Goal: Task Accomplishment & Management: Manage account settings

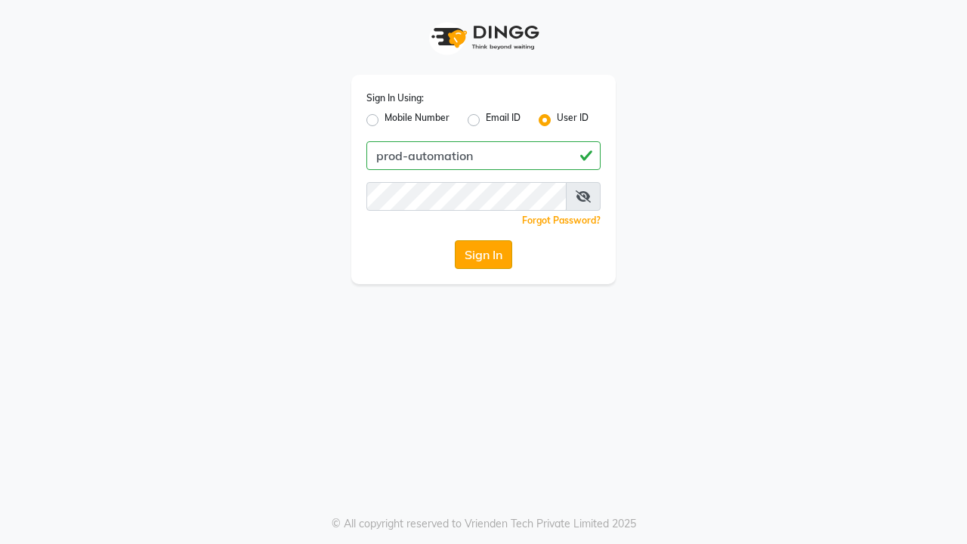
click at [483, 255] on button "Sign In" at bounding box center [483, 254] width 57 height 29
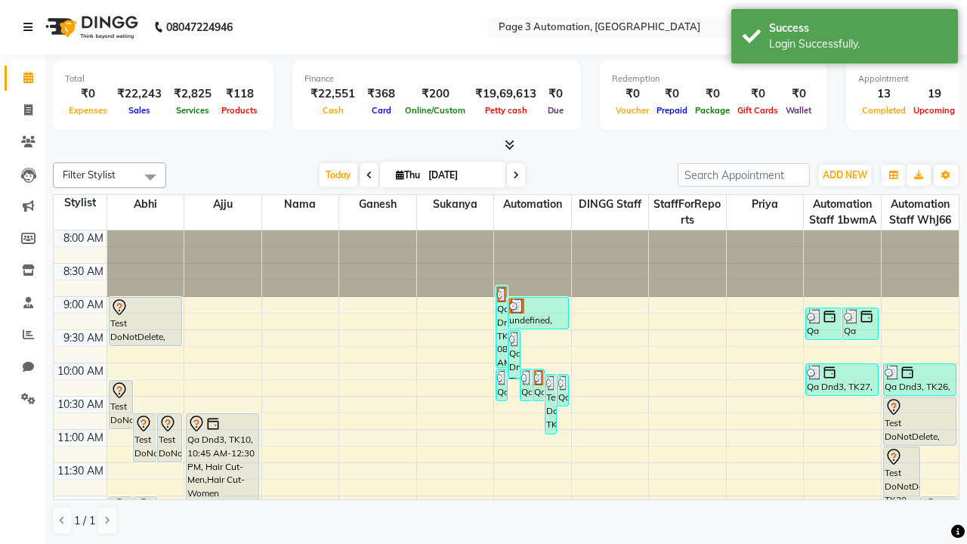
click at [31, 27] on icon at bounding box center [27, 27] width 9 height 11
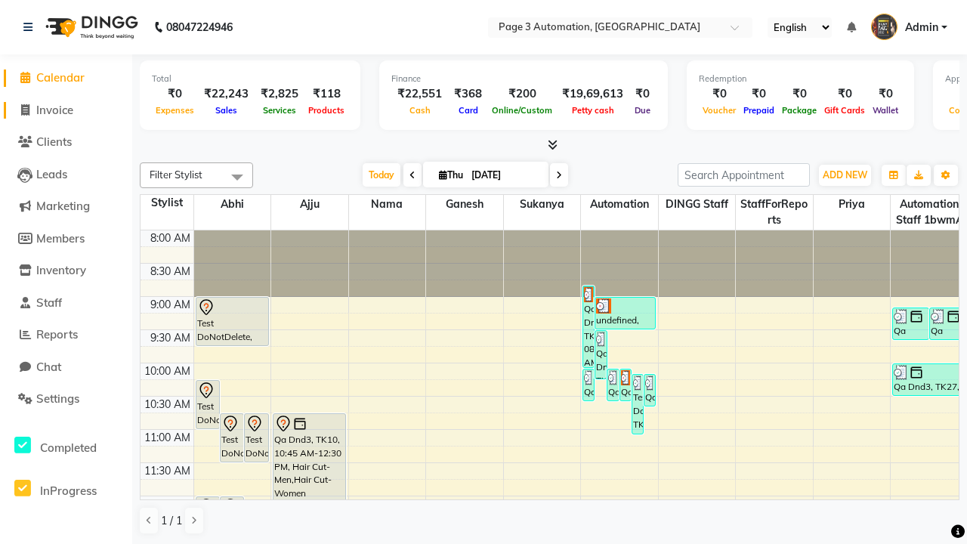
click at [66, 110] on span "Invoice" at bounding box center [54, 110] width 37 height 14
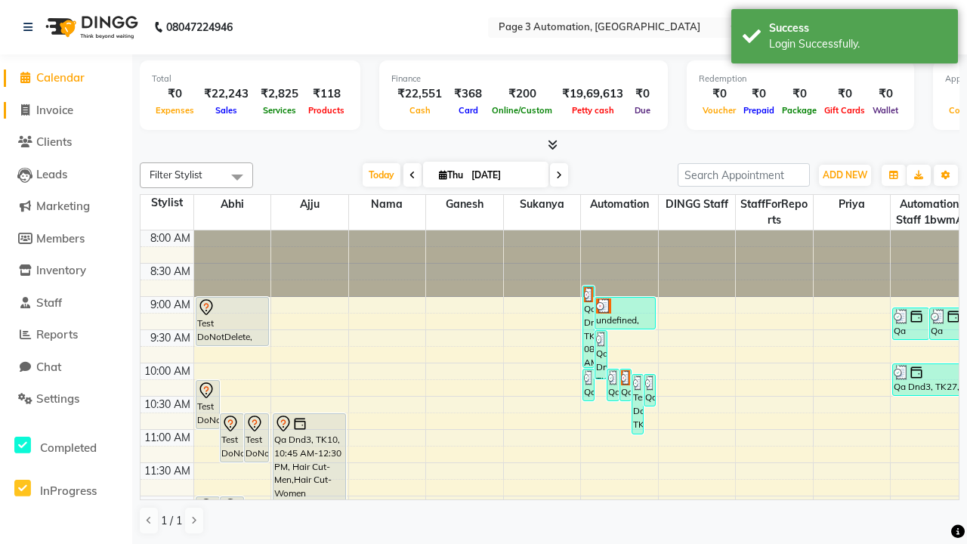
select select "2774"
select select "service"
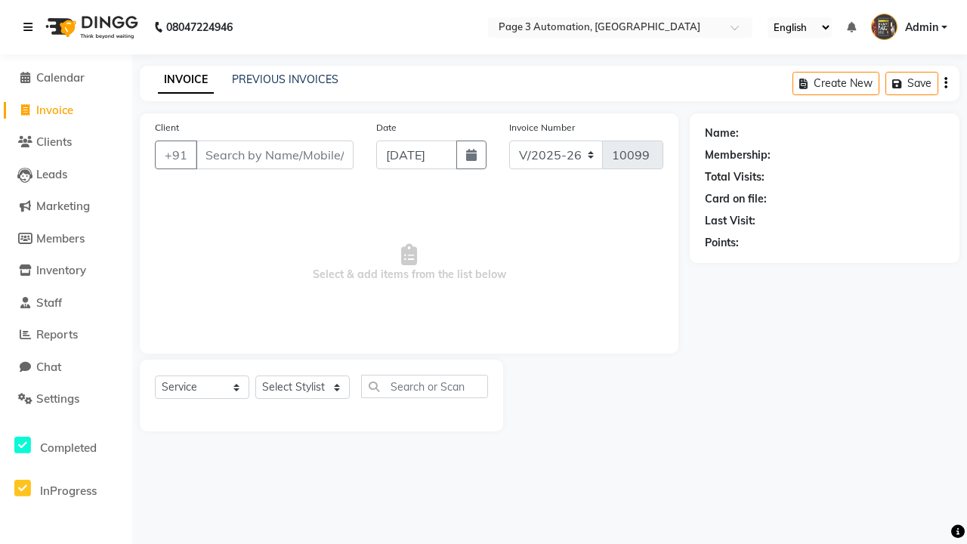
click at [31, 27] on icon at bounding box center [27, 27] width 9 height 11
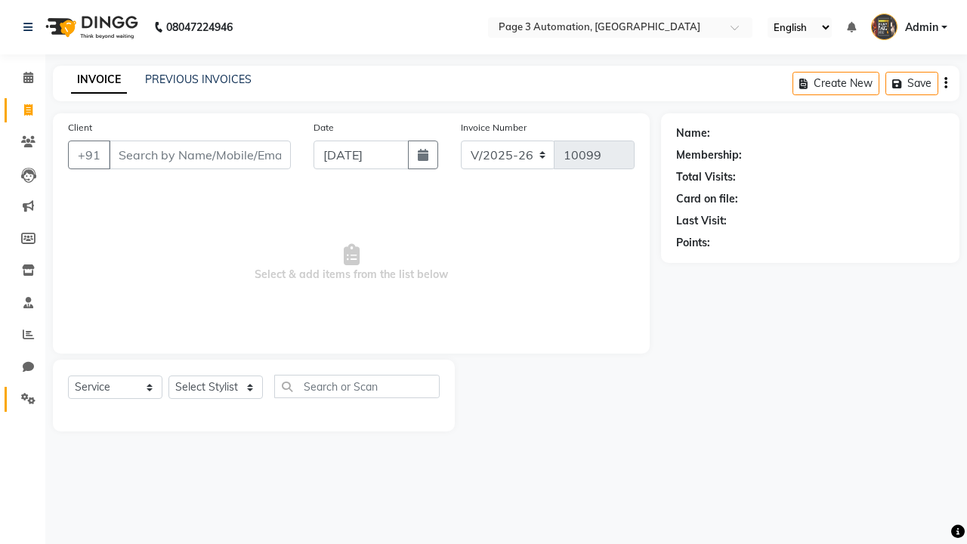
click at [23, 399] on icon at bounding box center [28, 398] width 14 height 11
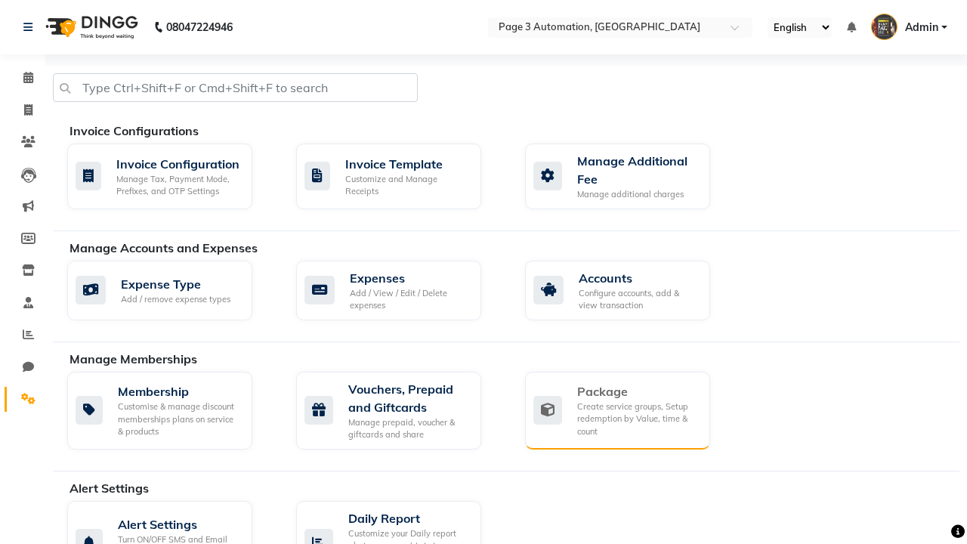
click at [637, 391] on div "Package" at bounding box center [637, 391] width 121 height 18
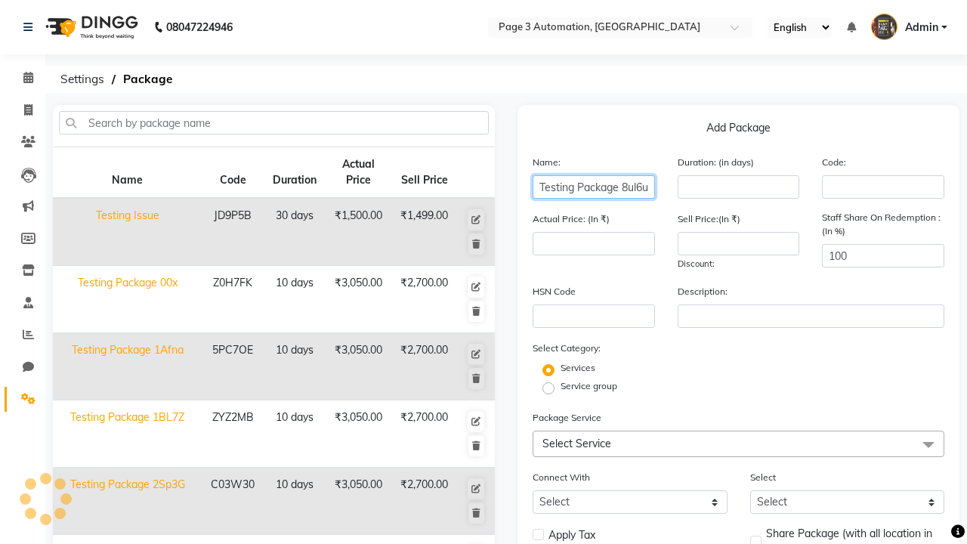
type input "Testing Package 8ul6u"
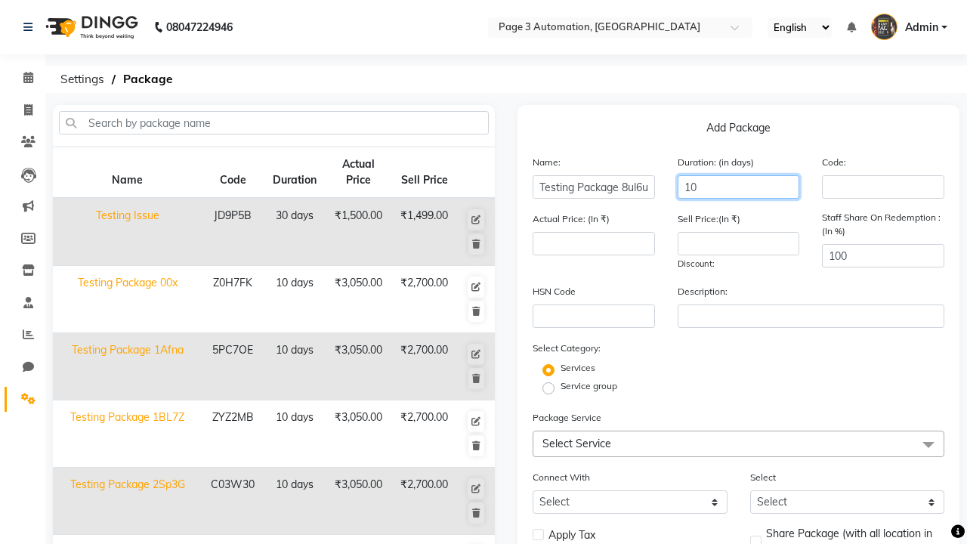
type input "10"
type input "3050"
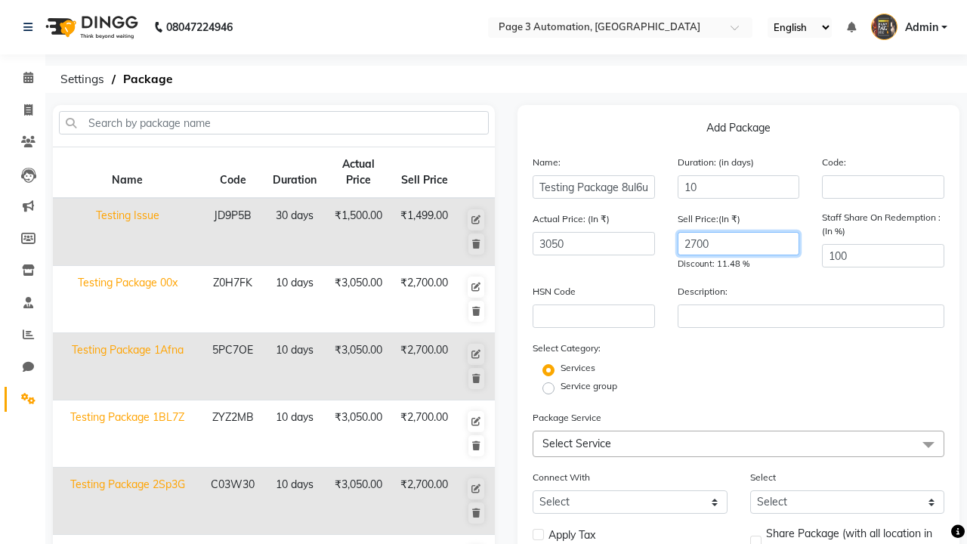
type input "2700"
click at [588, 386] on label "Service group" at bounding box center [588, 386] width 57 height 14
click at [558, 386] on input "Service group" at bounding box center [553, 387] width 10 height 10
radio input "true"
radio input "false"
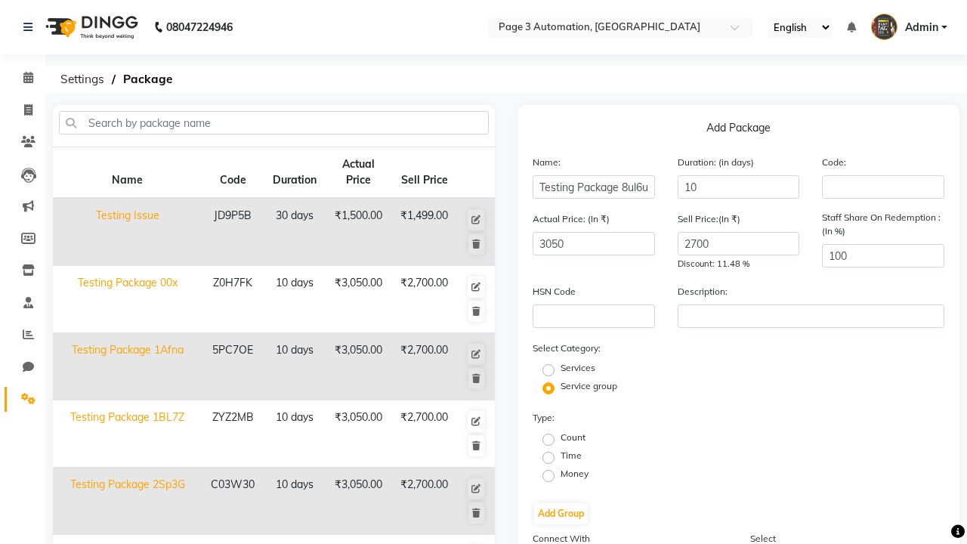
click at [571, 455] on label "Time" at bounding box center [570, 456] width 21 height 14
click at [558, 455] on input "Time" at bounding box center [553, 457] width 10 height 10
radio input "true"
click at [560, 514] on button "Add Group" at bounding box center [561, 513] width 54 height 21
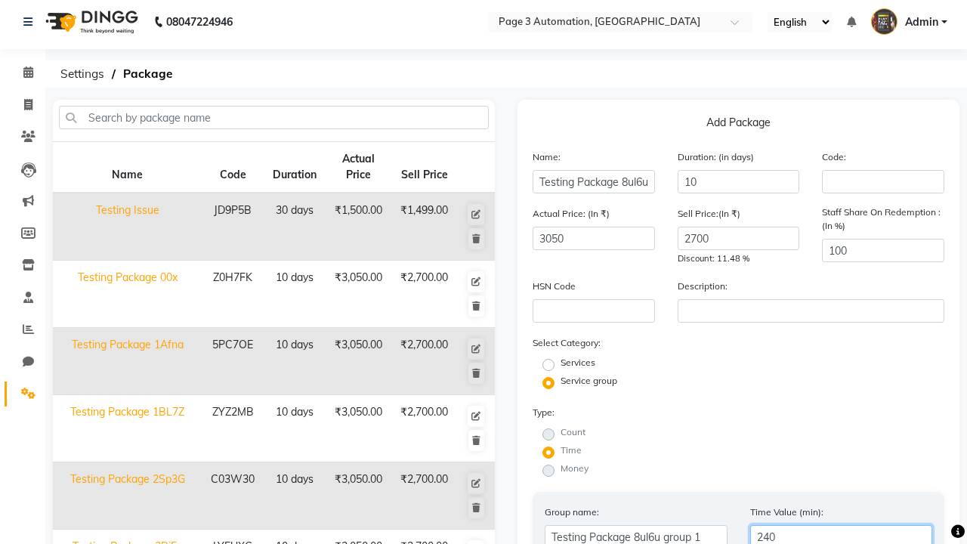
type input "240"
radio input "true"
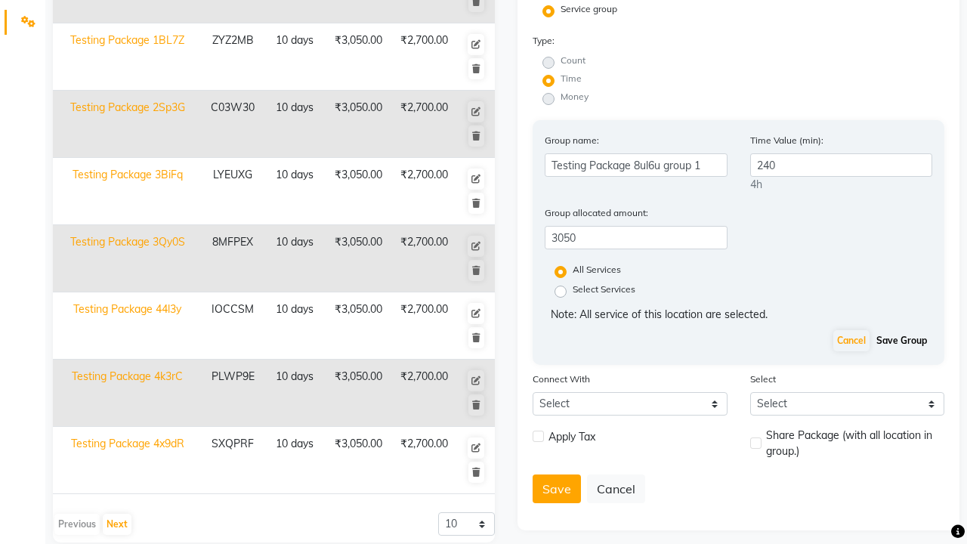
click at [901, 341] on button "Save Group" at bounding box center [901, 340] width 58 height 21
click at [538, 431] on label at bounding box center [538, 436] width 11 height 11
click at [538, 432] on input "checkbox" at bounding box center [538, 437] width 10 height 10
checkbox input "true"
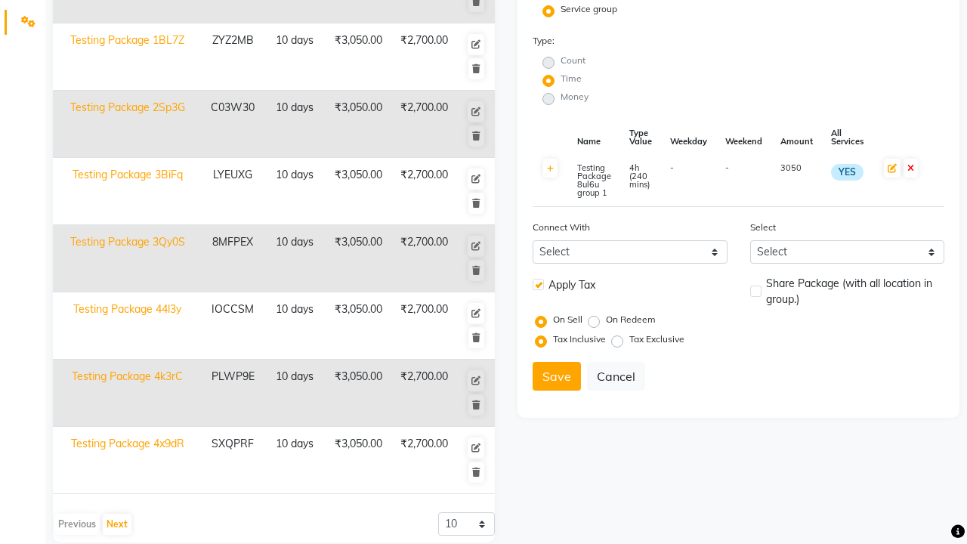
click at [755, 291] on label at bounding box center [755, 291] width 11 height 11
click at [755, 291] on input "checkbox" at bounding box center [755, 292] width 10 height 10
checkbox input "true"
click at [557, 376] on button "Save" at bounding box center [557, 376] width 48 height 29
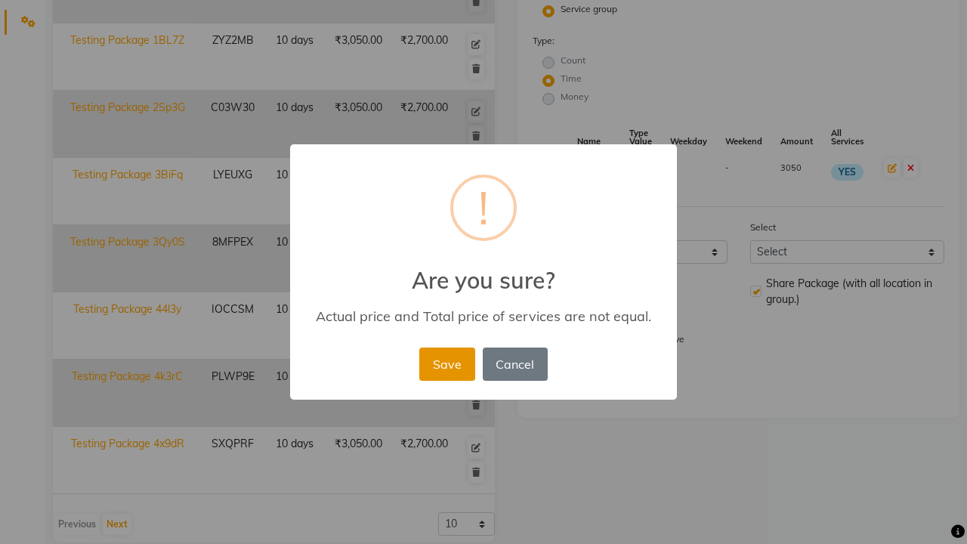
click at [446, 363] on button "Save" at bounding box center [446, 363] width 55 height 33
radio input "true"
radio input "false"
select select
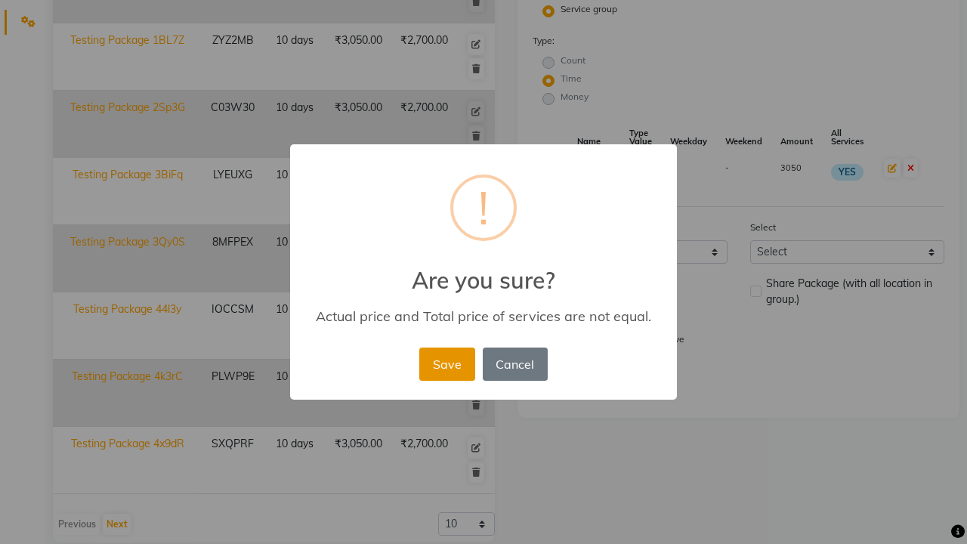
checkbox input "false"
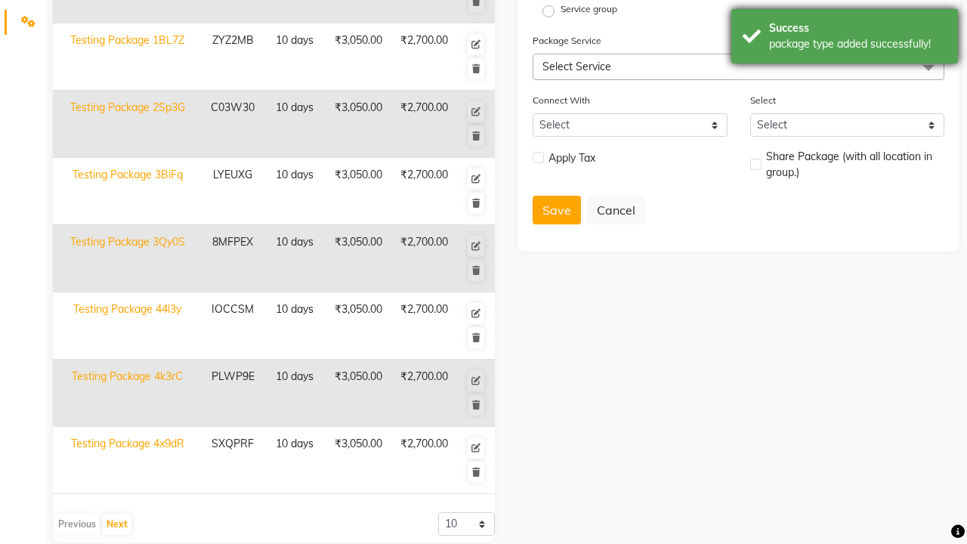
click at [844, 39] on div "package type added successfully!" at bounding box center [858, 44] width 178 height 16
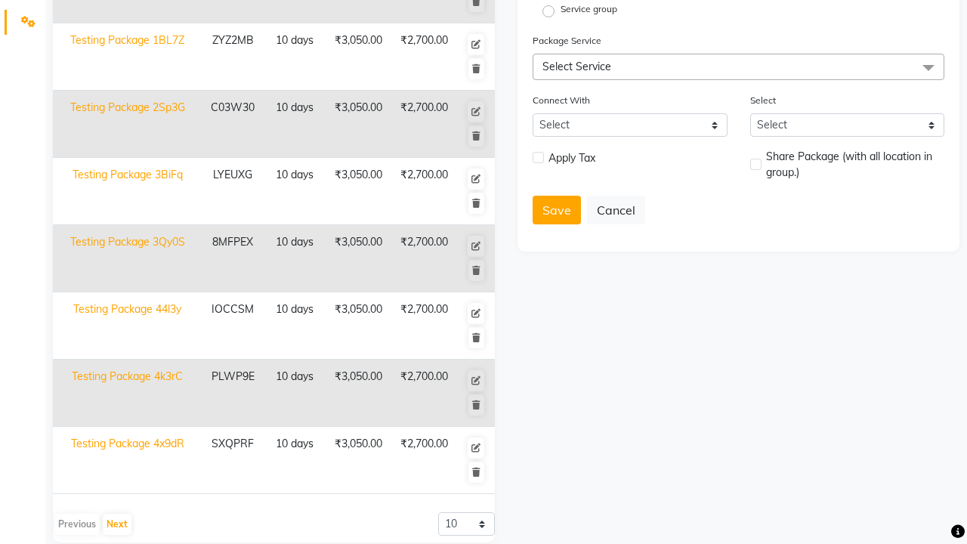
scroll to position [0, 0]
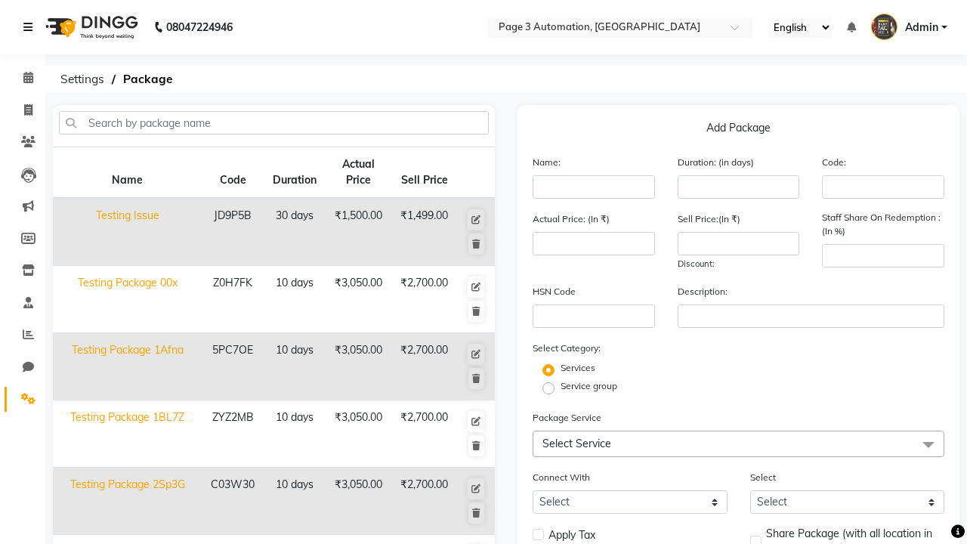
click at [31, 27] on icon at bounding box center [27, 27] width 9 height 11
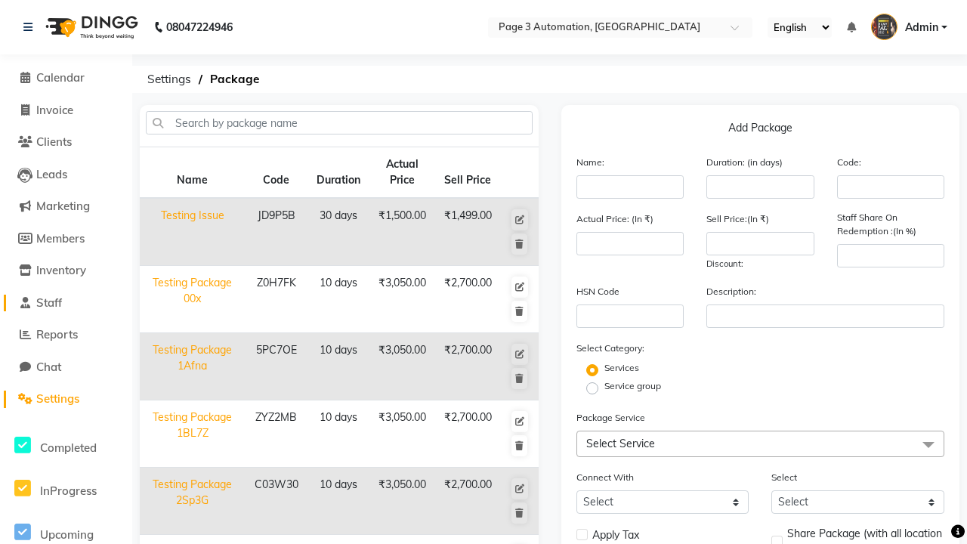
click at [66, 302] on link "Staff" at bounding box center [66, 303] width 125 height 17
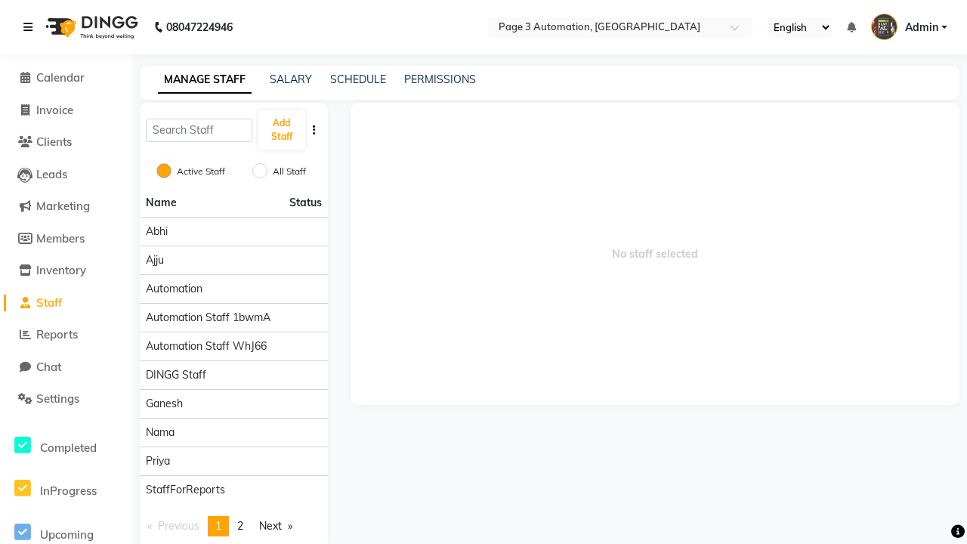
click at [31, 27] on icon at bounding box center [27, 27] width 9 height 11
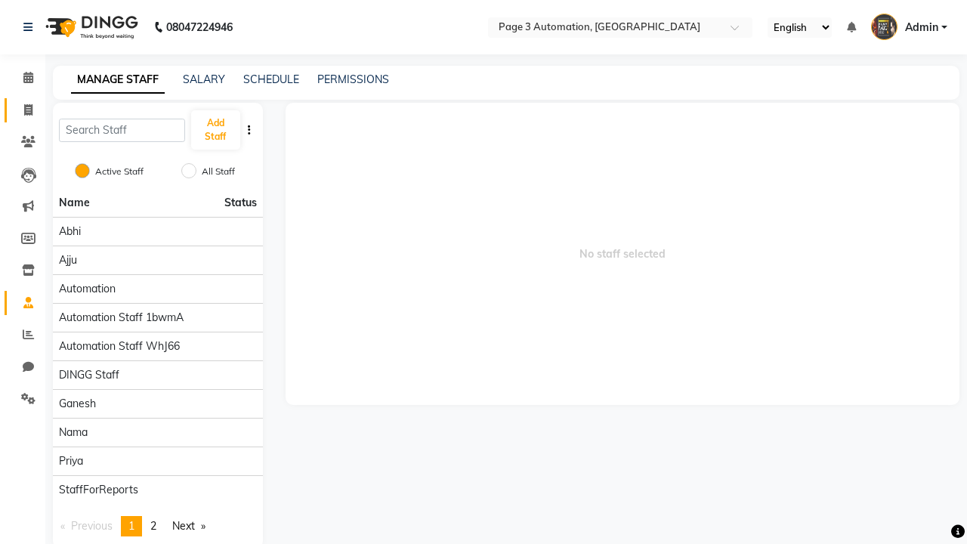
click at [23, 110] on span at bounding box center [28, 110] width 26 height 17
select select "service"
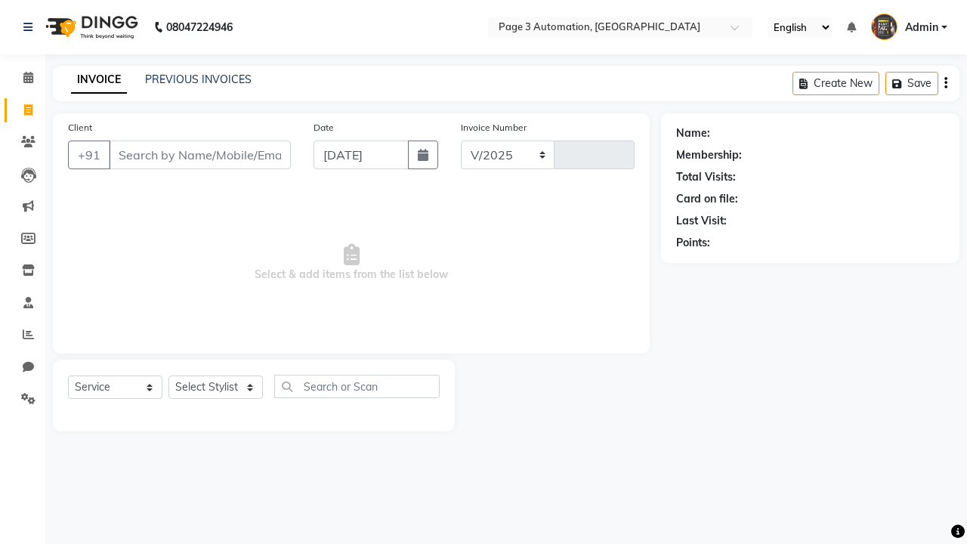
select select "2774"
type input "10099"
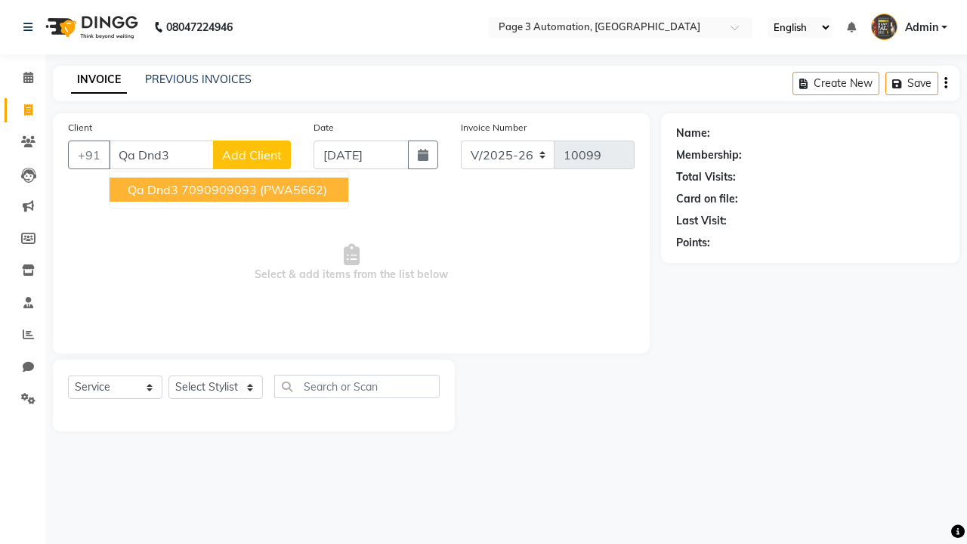
click at [230, 190] on ngb-highlight "7090909093" at bounding box center [219, 189] width 76 height 15
type input "7090909093"
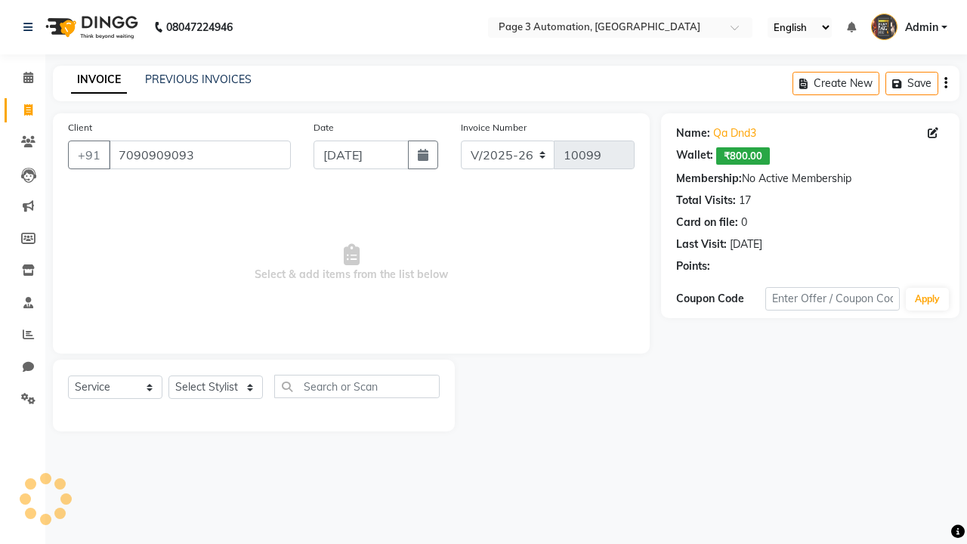
select select "package"
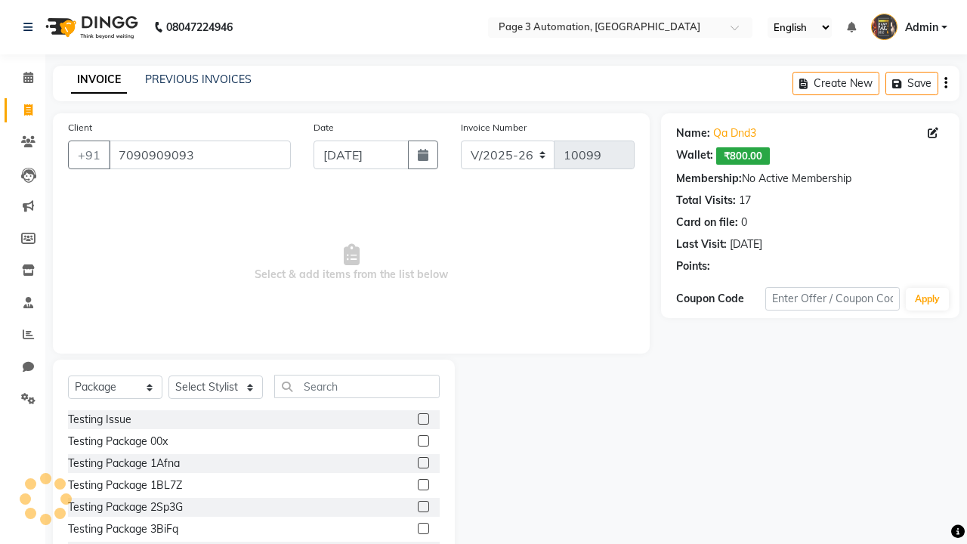
select select "93067"
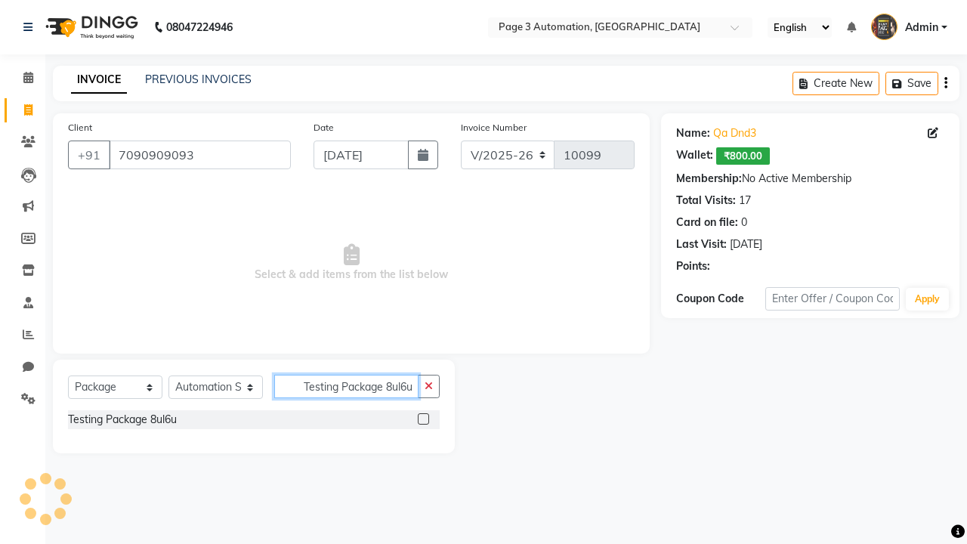
type input "Testing Package 8ul6u"
click at [423, 418] on label at bounding box center [423, 418] width 11 height 11
click at [423, 418] on input "checkbox" at bounding box center [423, 420] width 10 height 10
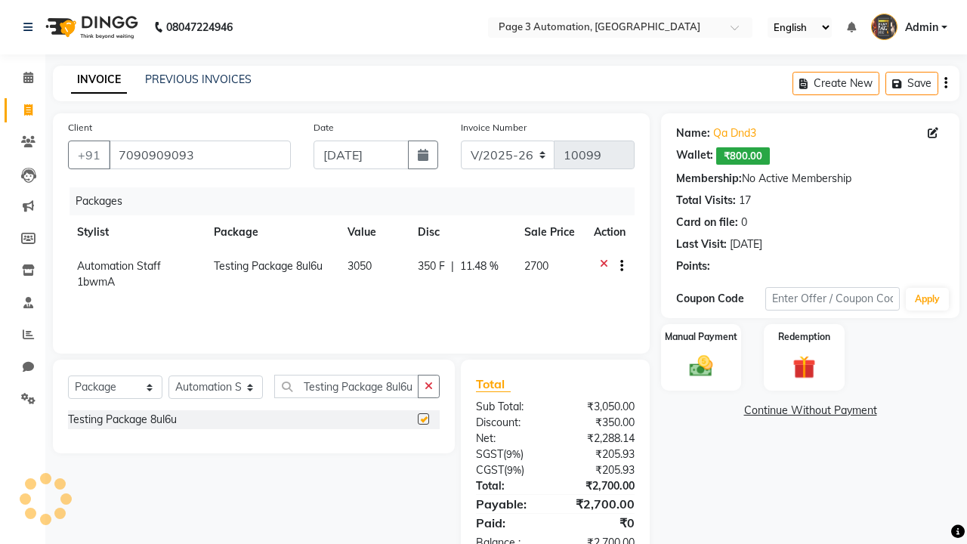
checkbox input "false"
click at [701, 337] on label "Manual Payment" at bounding box center [701, 336] width 76 height 14
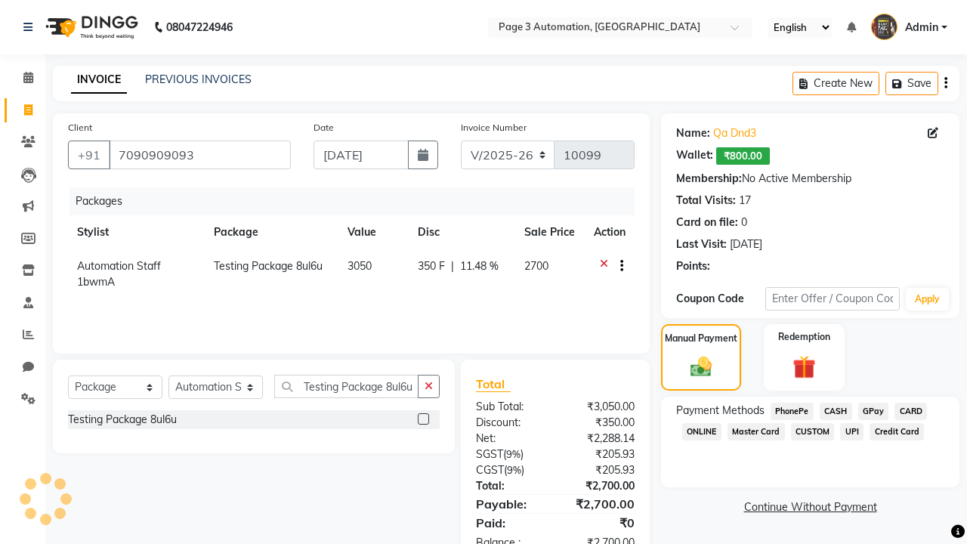
click at [835, 411] on span "CASH" at bounding box center [836, 411] width 32 height 17
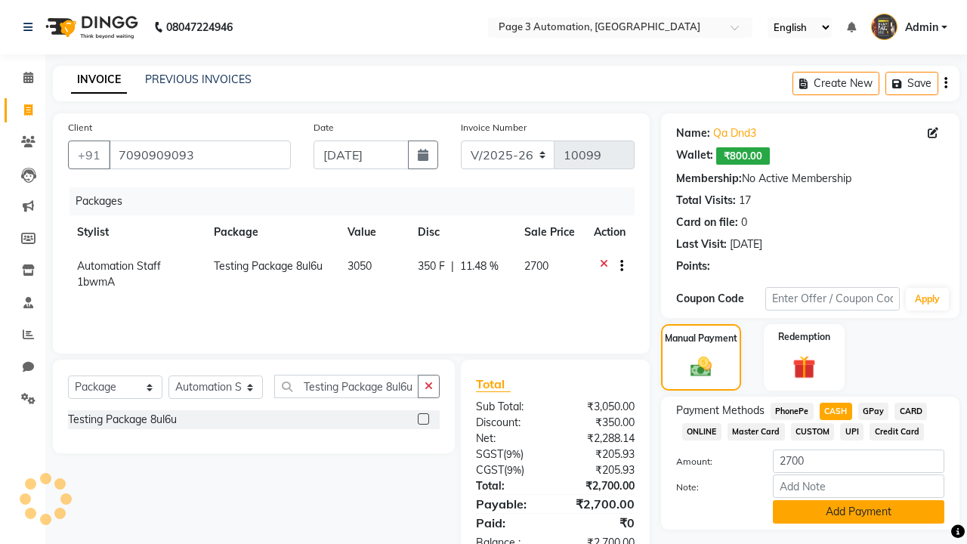
click at [858, 511] on button "Add Payment" at bounding box center [858, 511] width 171 height 23
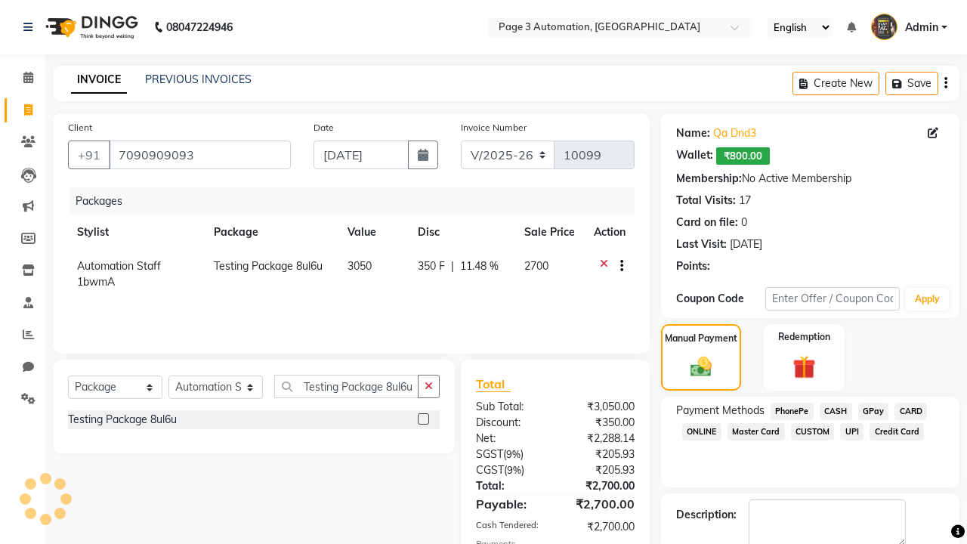
checkbox input "false"
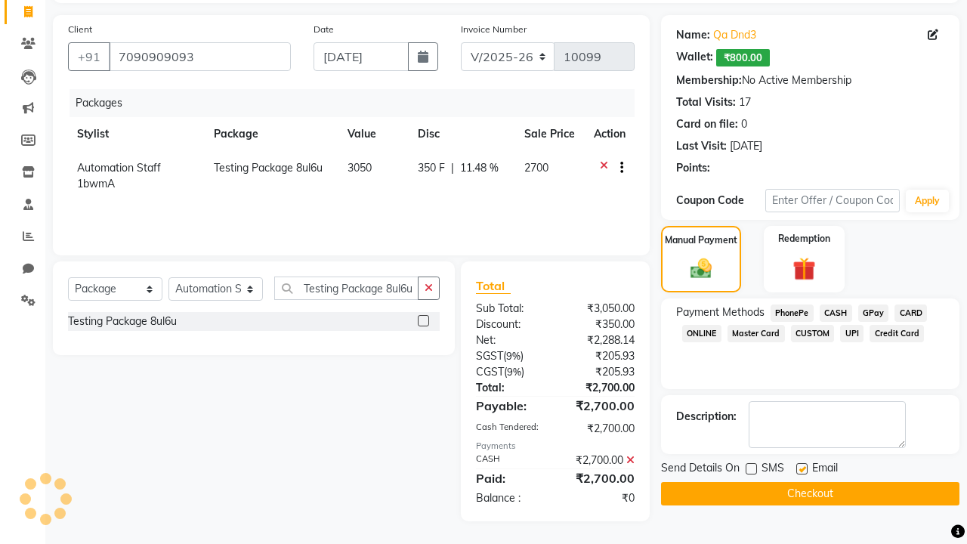
click at [801, 468] on label at bounding box center [801, 468] width 11 height 11
click at [801, 468] on input "checkbox" at bounding box center [801, 470] width 10 height 10
checkbox input "false"
click at [810, 493] on button "Checkout" at bounding box center [810, 493] width 298 height 23
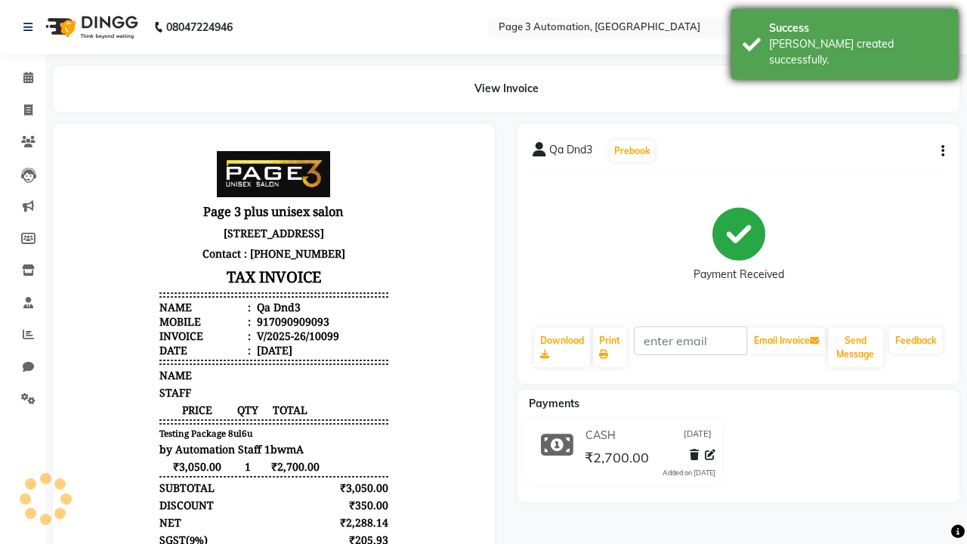
click at [844, 39] on div "[PERSON_NAME] created successfully." at bounding box center [858, 52] width 178 height 32
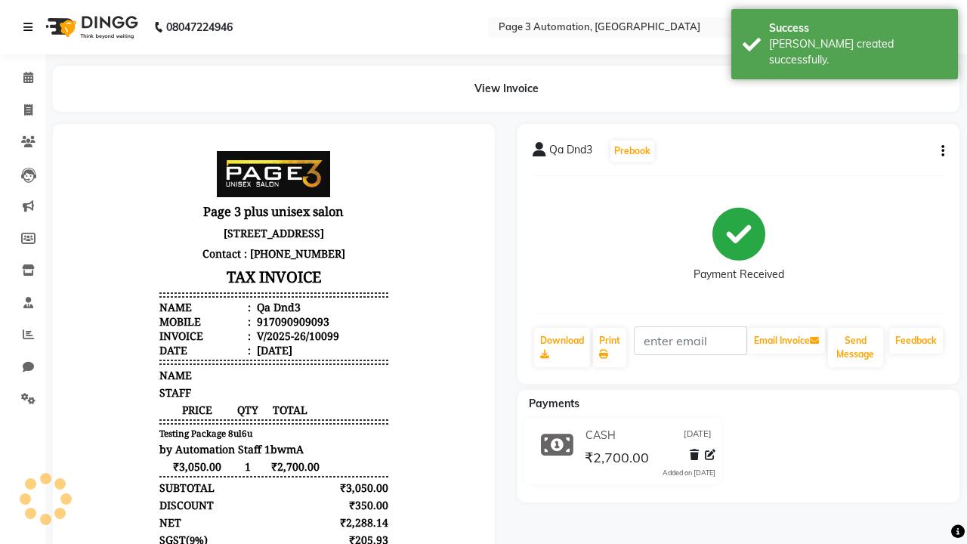
click at [31, 27] on icon at bounding box center [27, 27] width 9 height 11
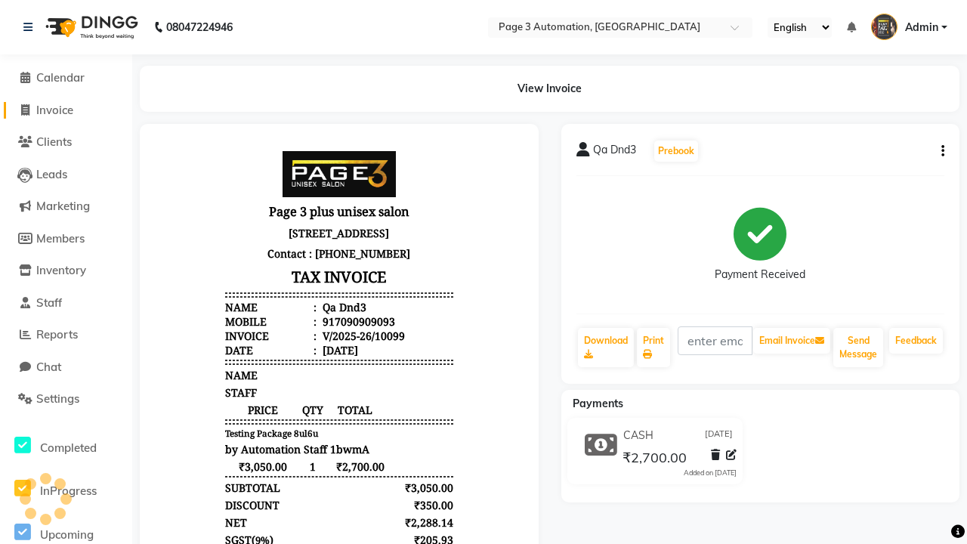
click at [66, 110] on span "Invoice" at bounding box center [54, 110] width 37 height 14
select select "2774"
select select "service"
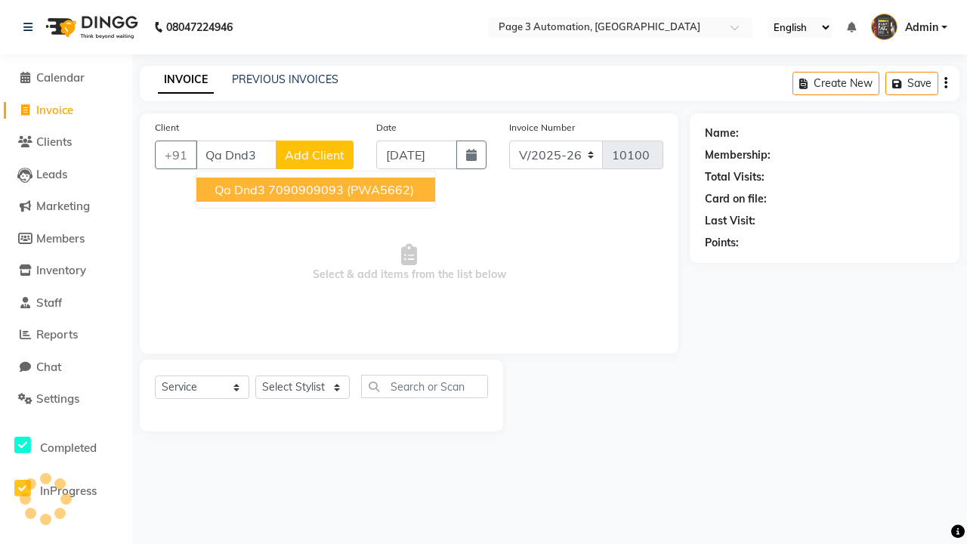
click at [317, 190] on ngb-highlight "7090909093" at bounding box center [306, 189] width 76 height 15
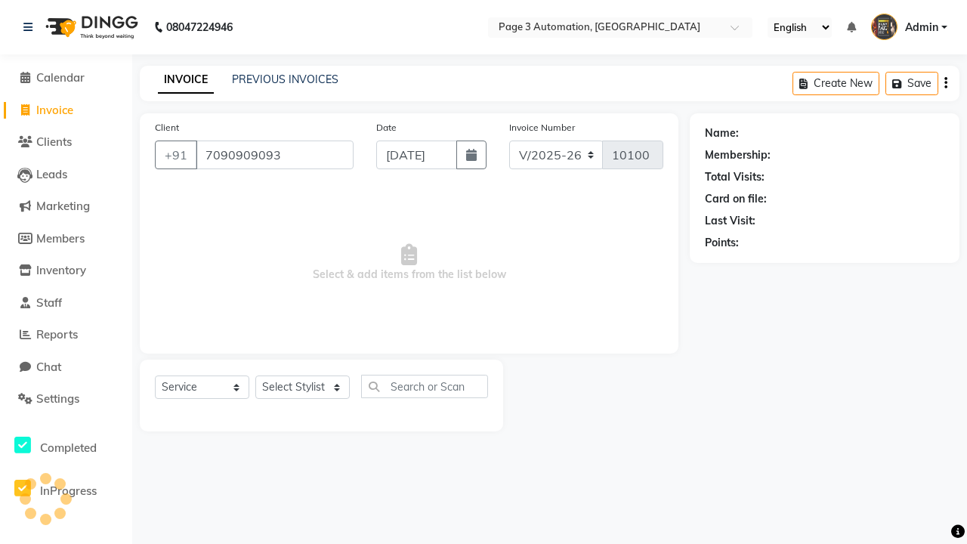
type input "7090909093"
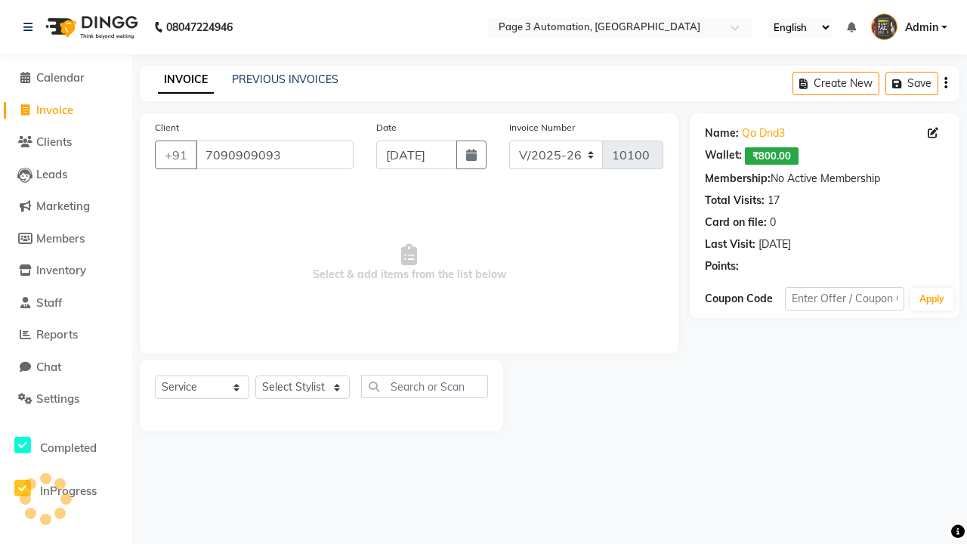
select select "71572"
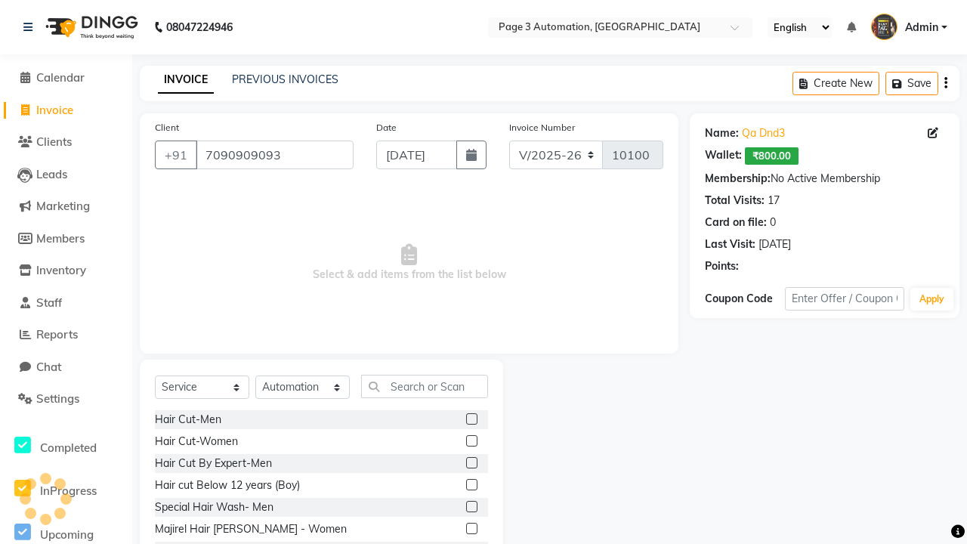
click at [471, 463] on label at bounding box center [471, 462] width 11 height 11
click at [471, 463] on input "checkbox" at bounding box center [471, 463] width 10 height 10
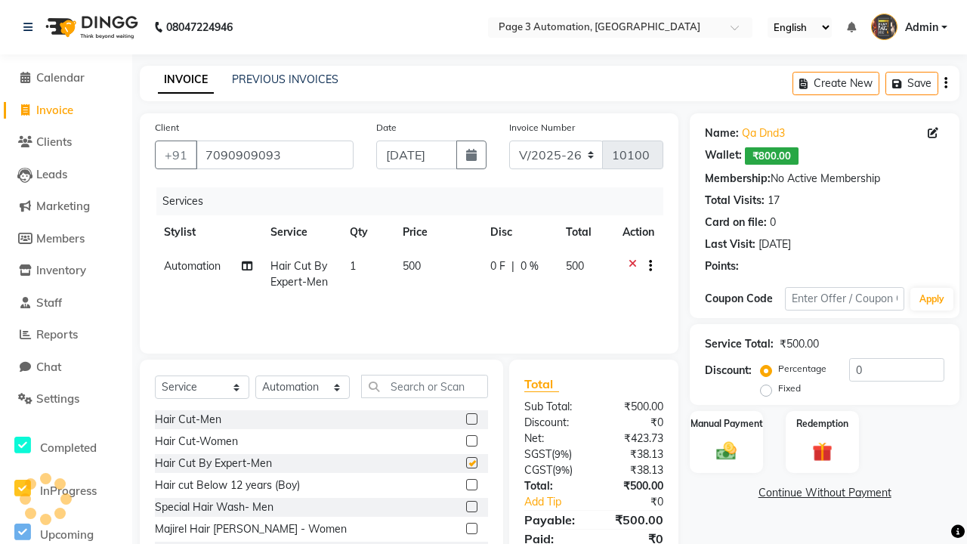
checkbox input "false"
click at [822, 423] on label "Redemption" at bounding box center [822, 422] width 54 height 14
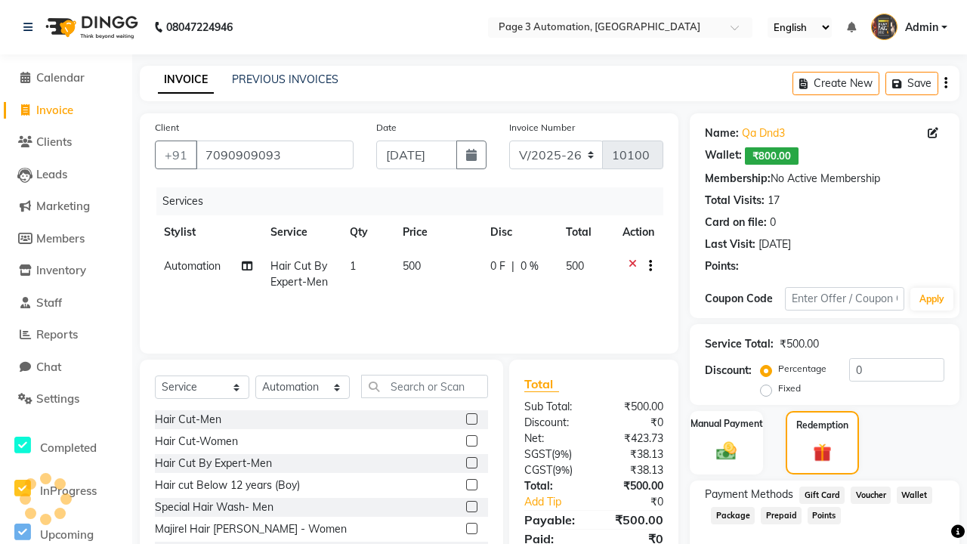
click at [733, 515] on span "Package" at bounding box center [733, 515] width 44 height 17
click at [909, 27] on span "Admin" at bounding box center [921, 28] width 33 height 16
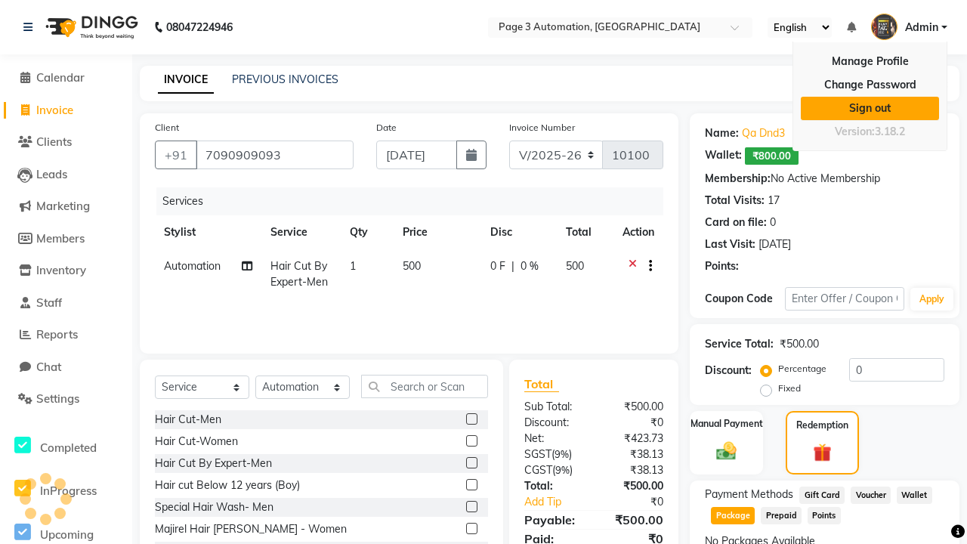
click at [869, 108] on link "Sign out" at bounding box center [870, 108] width 138 height 23
